Goal: Task Accomplishment & Management: Manage account settings

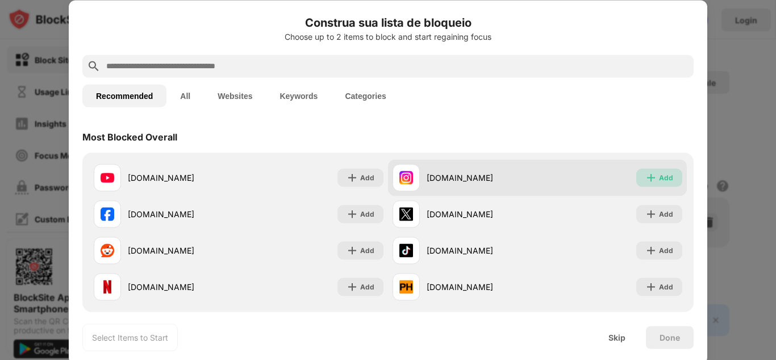
click at [661, 180] on div "Add" at bounding box center [666, 177] width 14 height 11
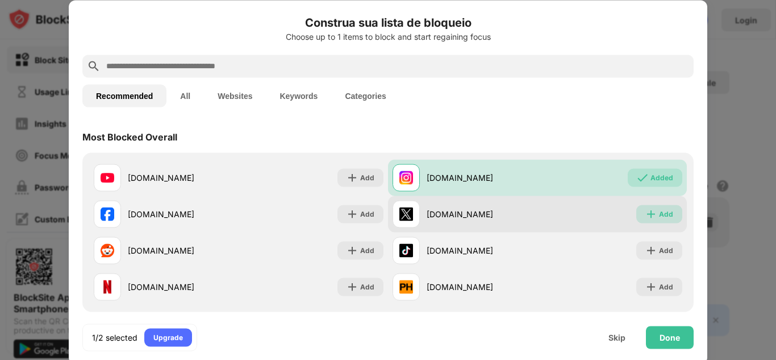
click at [656, 222] on div "Add" at bounding box center [659, 214] width 46 height 18
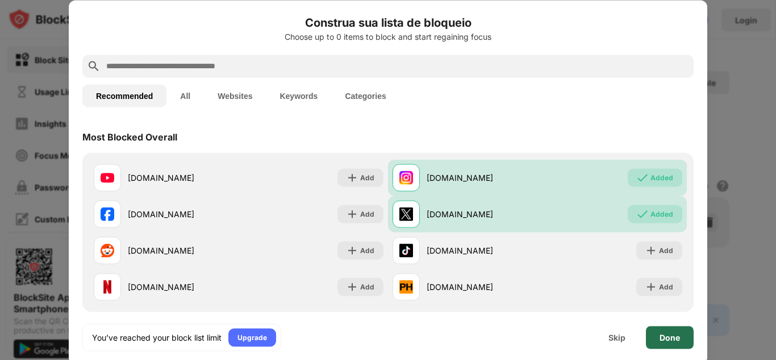
click at [661, 335] on div "Done" at bounding box center [670, 336] width 20 height 9
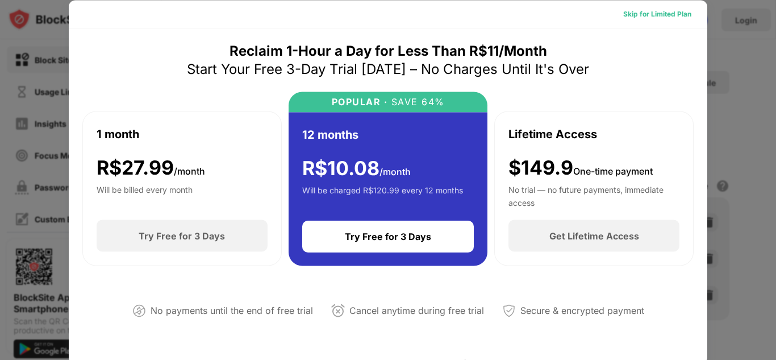
click at [640, 16] on div "Skip for Limited Plan" at bounding box center [657, 13] width 68 height 11
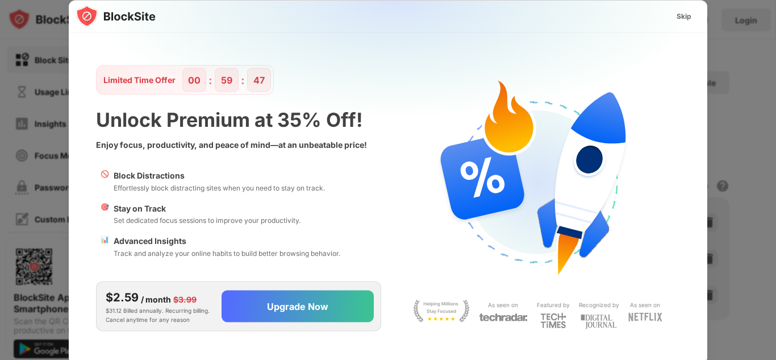
click at [640, 16] on div "Skip" at bounding box center [388, 16] width 639 height 32
drag, startPoint x: 640, startPoint y: 16, endPoint x: 685, endPoint y: 15, distance: 44.9
click at [685, 15] on div "Skip" at bounding box center [388, 16] width 639 height 32
click at [685, 15] on div "Skip" at bounding box center [684, 15] width 15 height 11
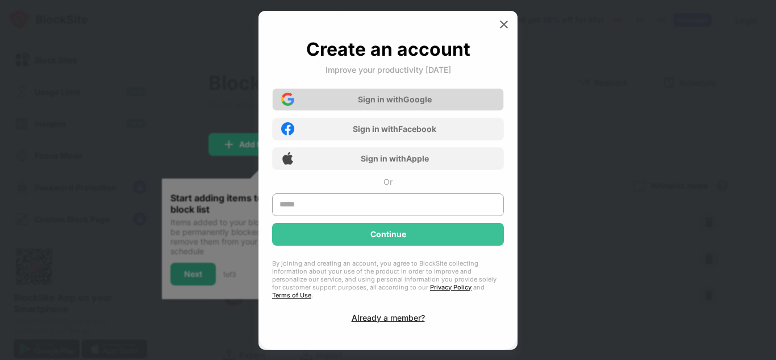
click at [418, 109] on div "Sign in with Google" at bounding box center [388, 99] width 232 height 23
